Goal: Transaction & Acquisition: Purchase product/service

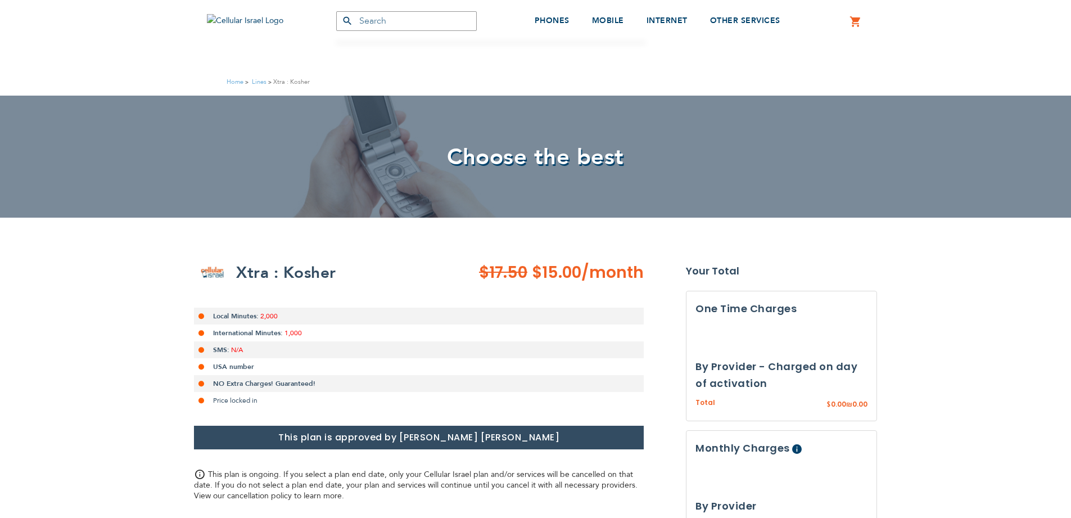
select select
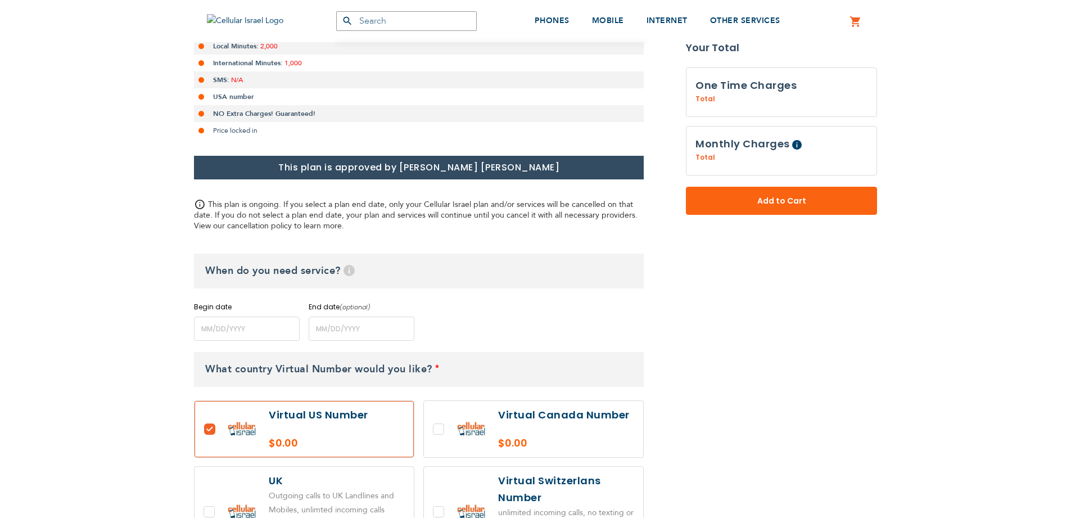
scroll to position [270, 0]
click at [259, 330] on input "name" at bounding box center [247, 329] width 106 height 24
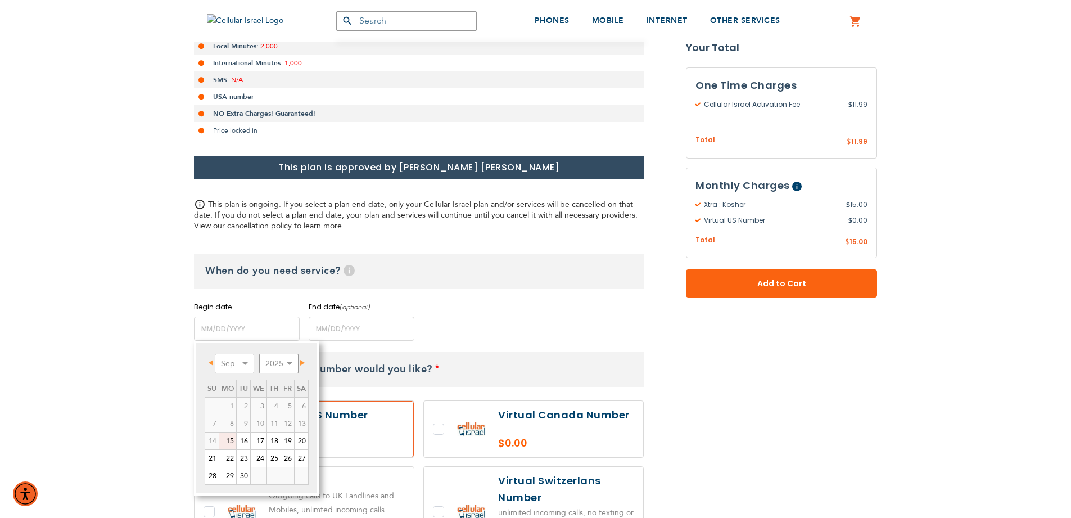
click at [221, 441] on link "15" at bounding box center [227, 440] width 17 height 17
type input "[DATE]"
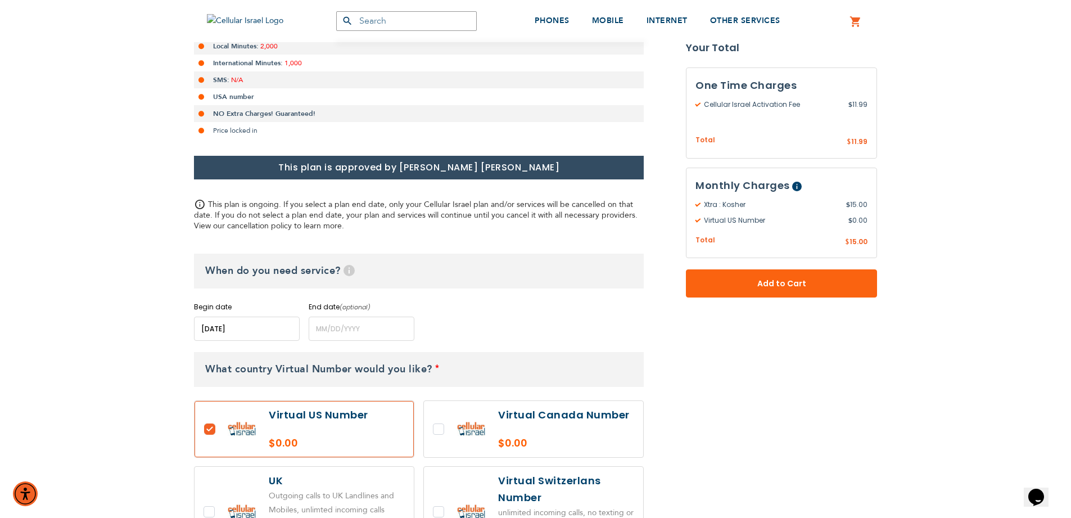
click at [226, 441] on label at bounding box center [304, 429] width 219 height 56
checkbox input "false"
click at [347, 327] on input "name" at bounding box center [362, 329] width 106 height 24
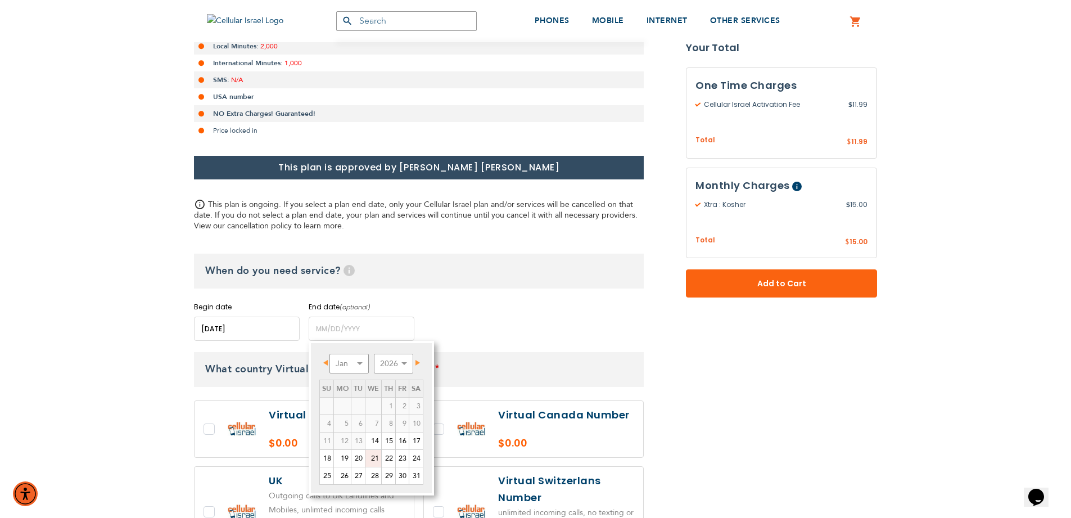
click at [374, 455] on link "21" at bounding box center [373, 458] width 16 height 17
type input "[DATE]"
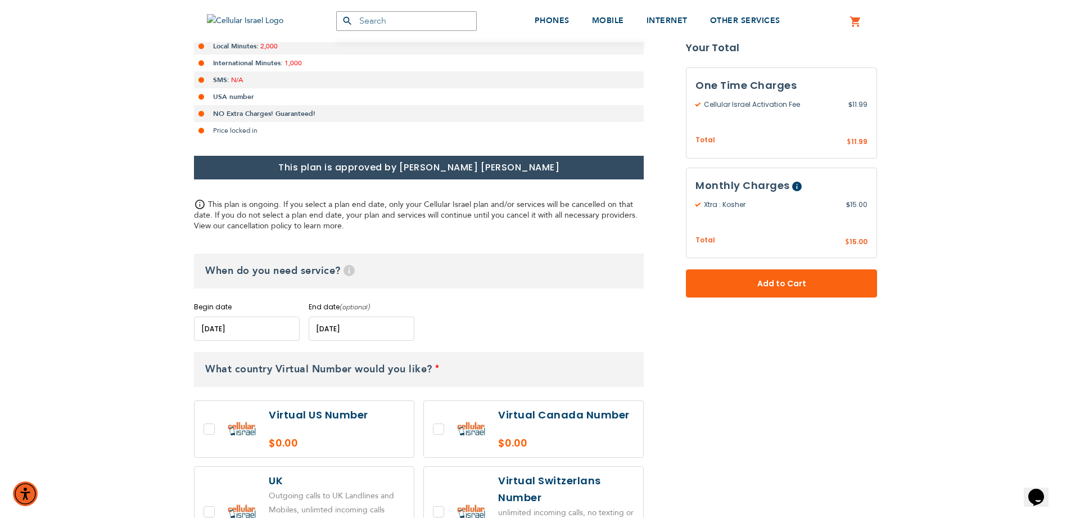
click at [213, 433] on label at bounding box center [304, 429] width 219 height 56
checkbox input "true"
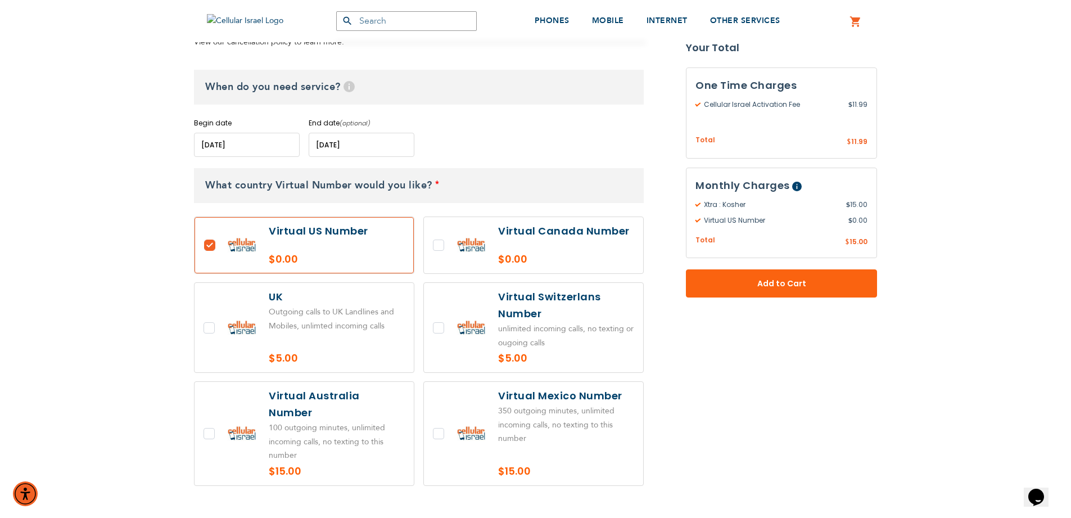
scroll to position [540, 0]
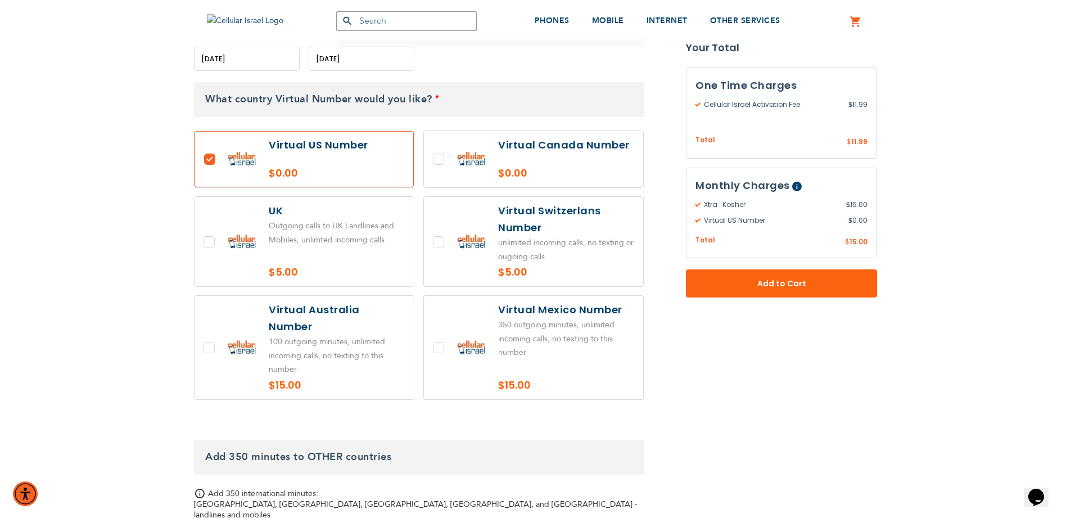
click at [346, 240] on label at bounding box center [304, 241] width 219 height 89
checkbox input "true"
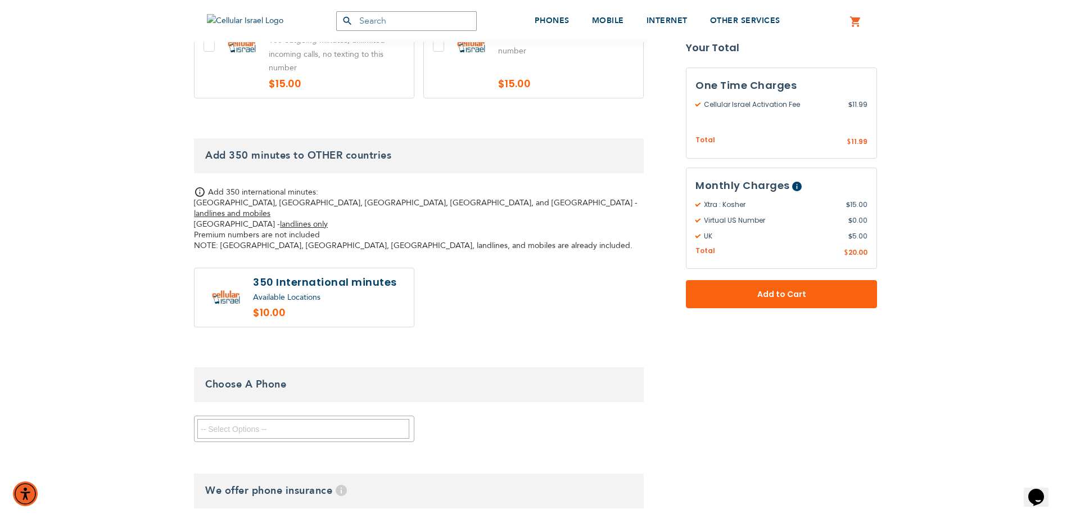
scroll to position [877, 0]
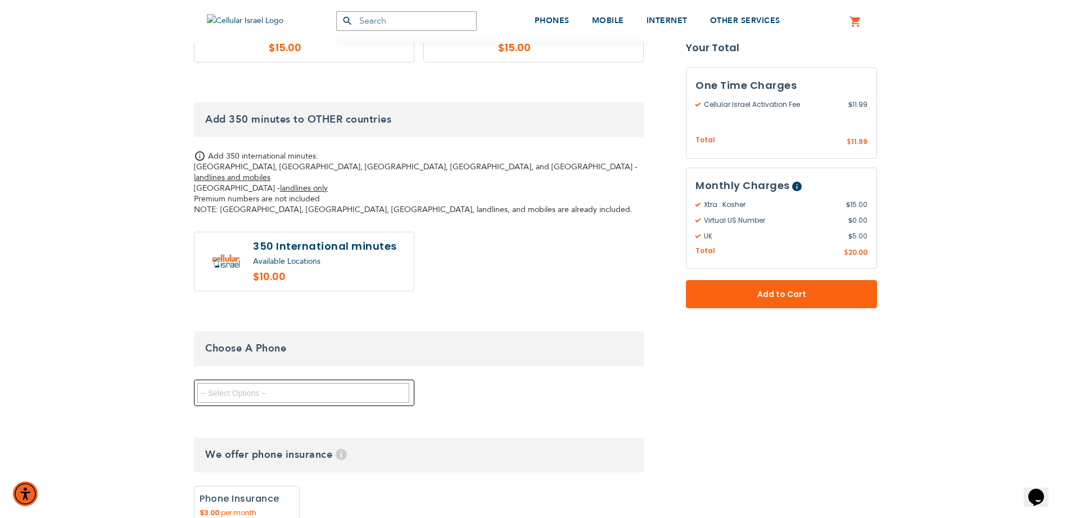
click at [271, 383] on textarea "Search" at bounding box center [303, 393] width 212 height 20
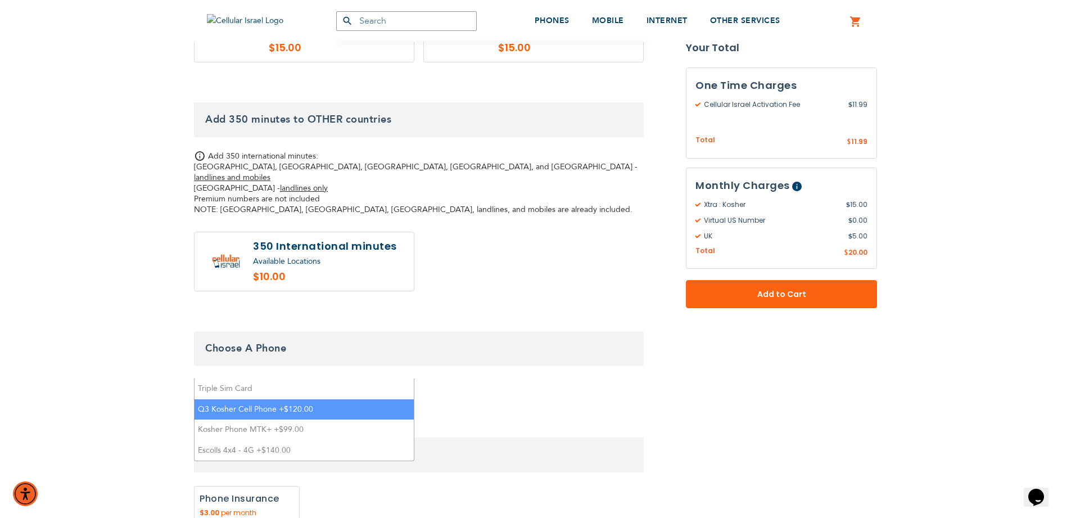
click at [253, 409] on li "Q3 Kosher Cell Phone +$120.00" at bounding box center [304, 409] width 219 height 21
select select "5670"
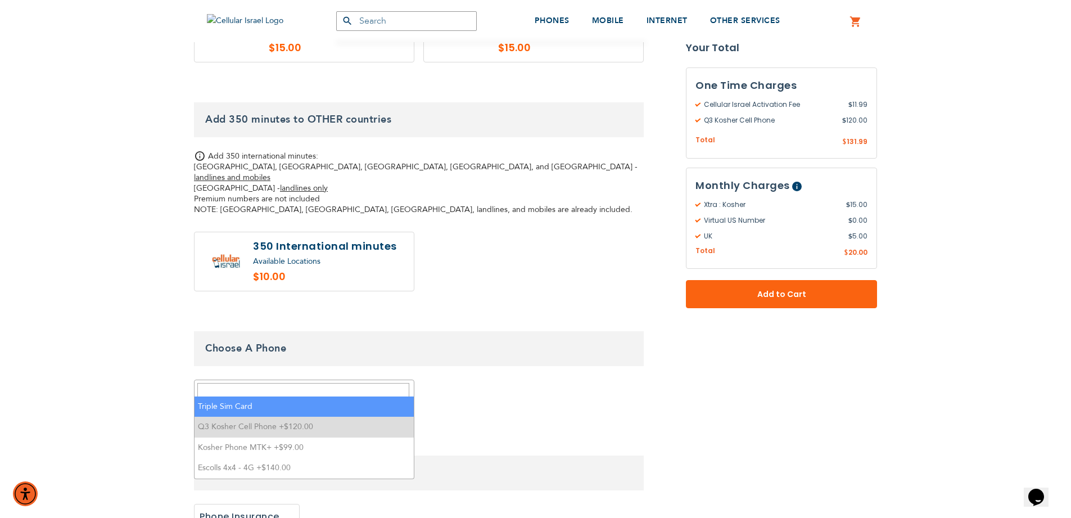
scroll to position [19, 0]
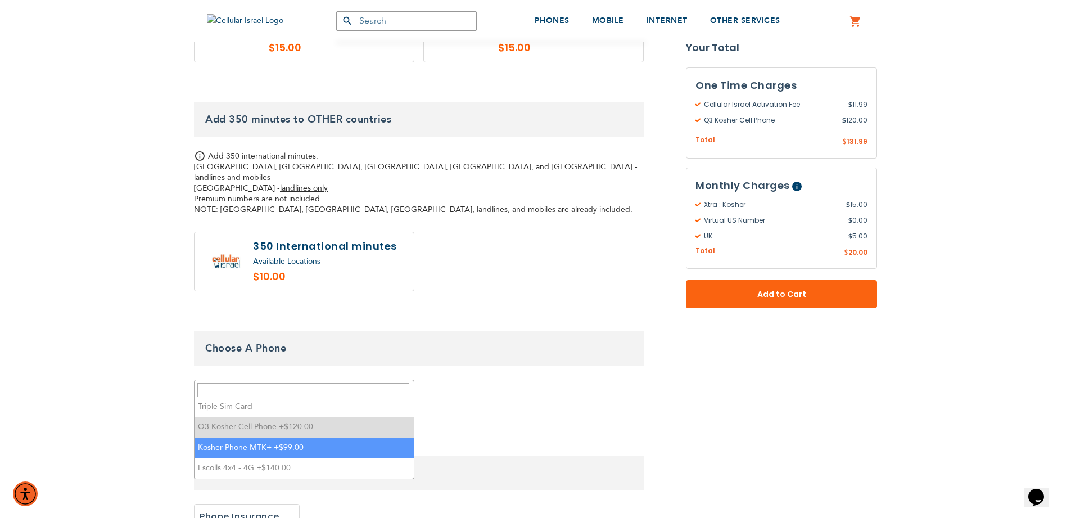
click at [246, 449] on li "Kosher Phone MTK+ +$99.00" at bounding box center [304, 447] width 219 height 21
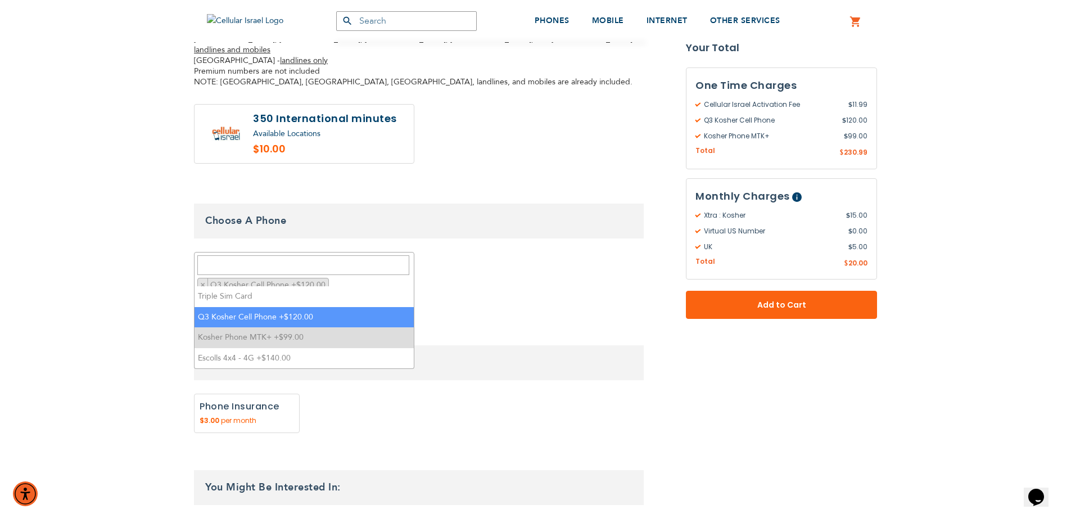
scroll to position [1012, 0]
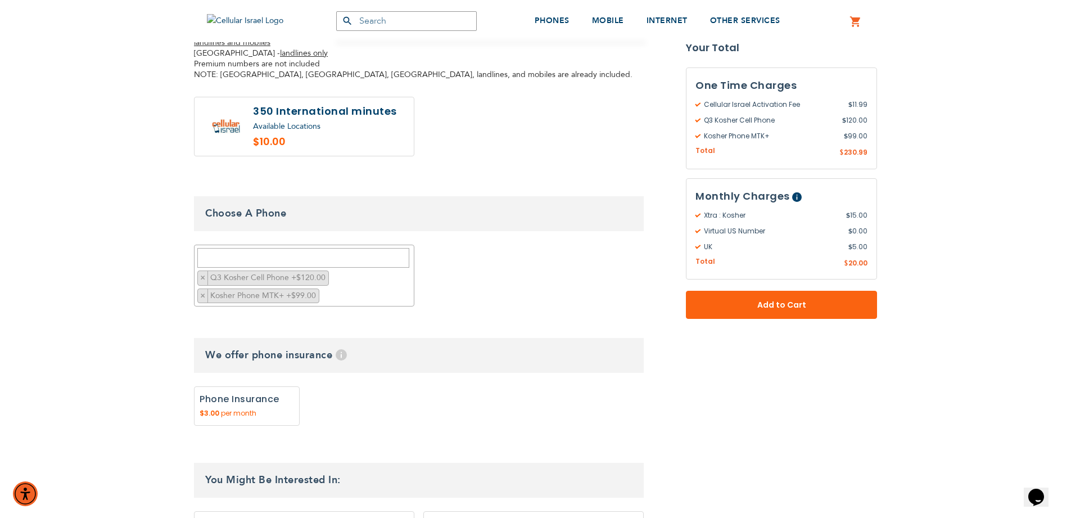
drag, startPoint x: 417, startPoint y: 390, endPoint x: 253, endPoint y: 372, distance: 164.6
click at [414, 388] on div "None Phone Insurance 0" at bounding box center [419, 408] width 450 height 45
click at [243, 386] on label "Add" at bounding box center [247, 405] width 106 height 39
radio input "true"
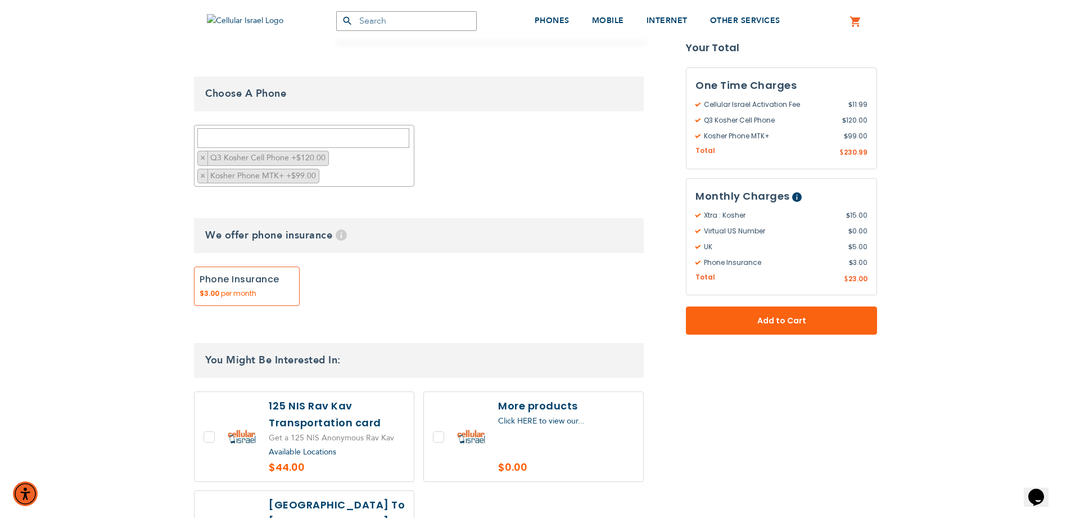
scroll to position [1282, 0]
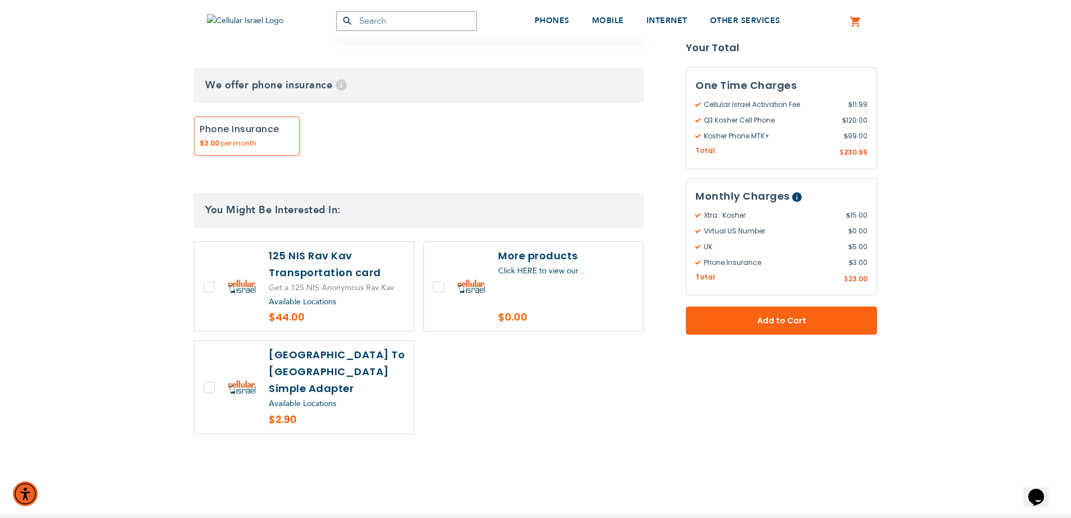
click at [206, 255] on label at bounding box center [304, 286] width 219 height 89
checkbox input "true"
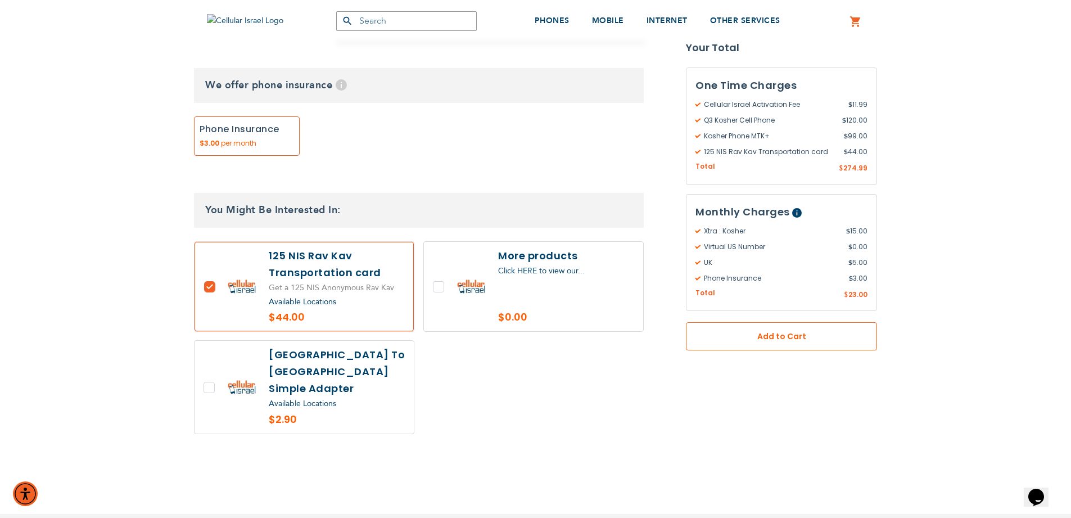
click at [767, 336] on span "Add to Cart" at bounding box center [781, 337] width 117 height 12
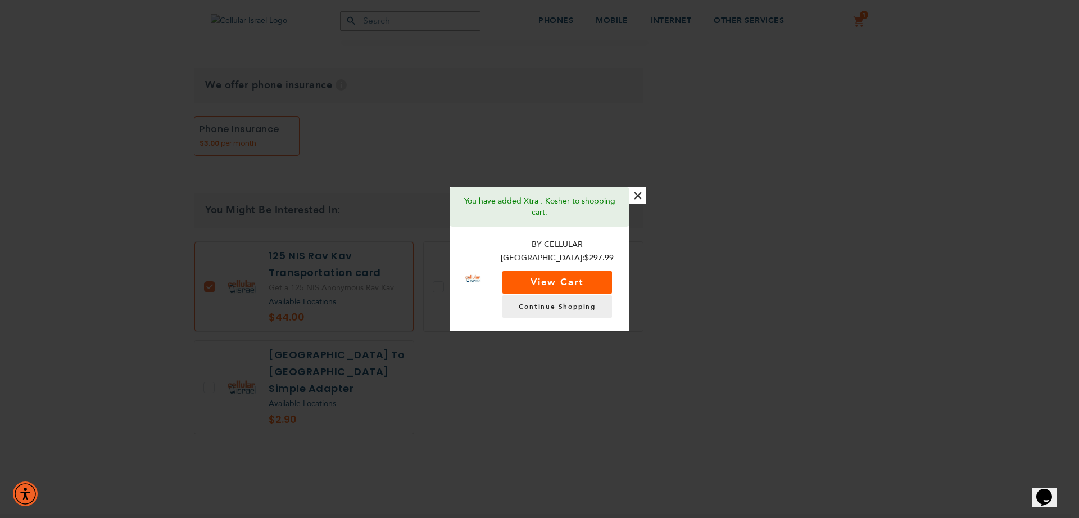
click at [567, 271] on button "View Cart" at bounding box center [558, 282] width 110 height 22
